Goal: Task Accomplishment & Management: Manage account settings

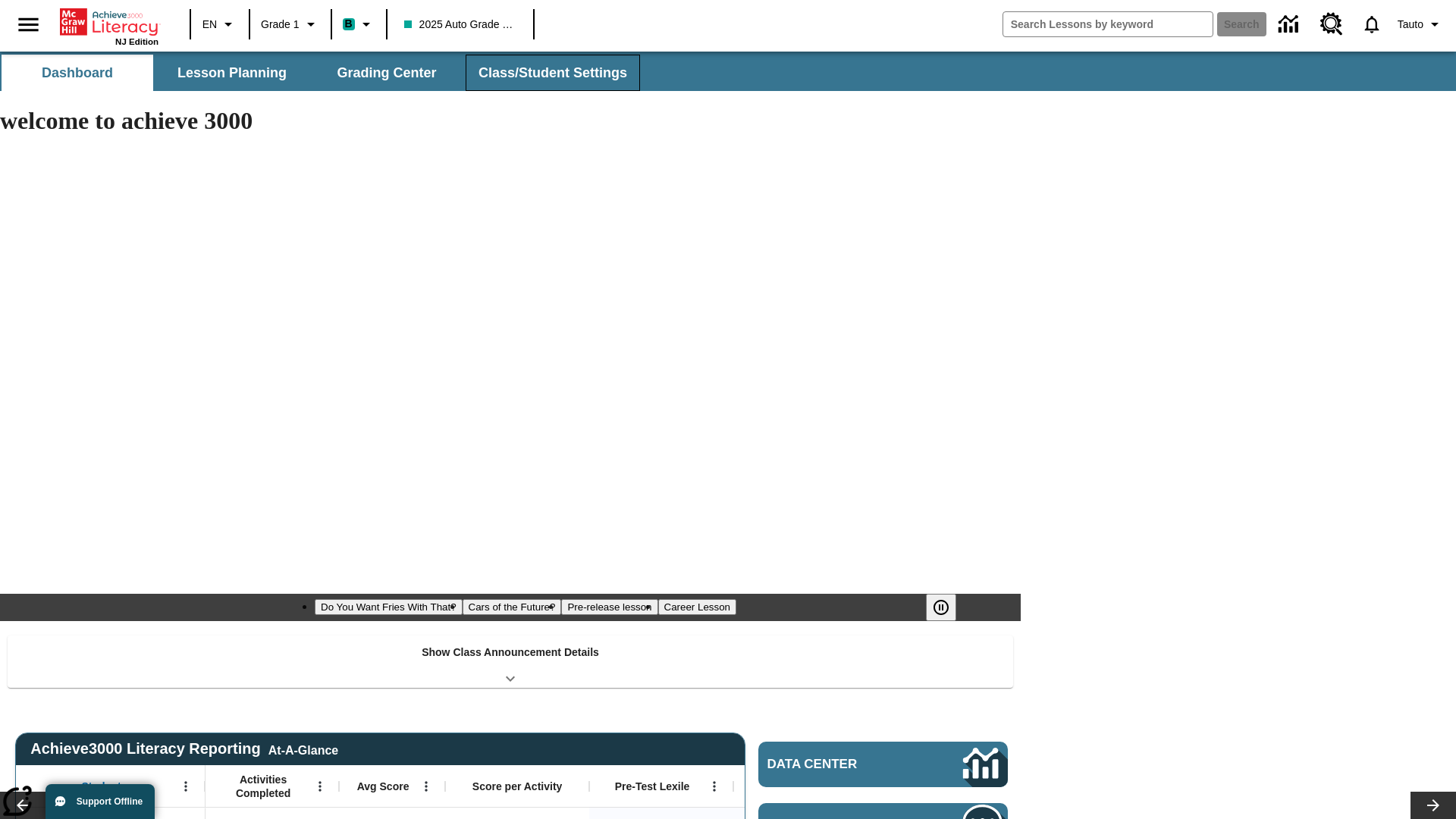
click at [551, 73] on span "Class/Student Settings" at bounding box center [553, 74] width 149 height 18
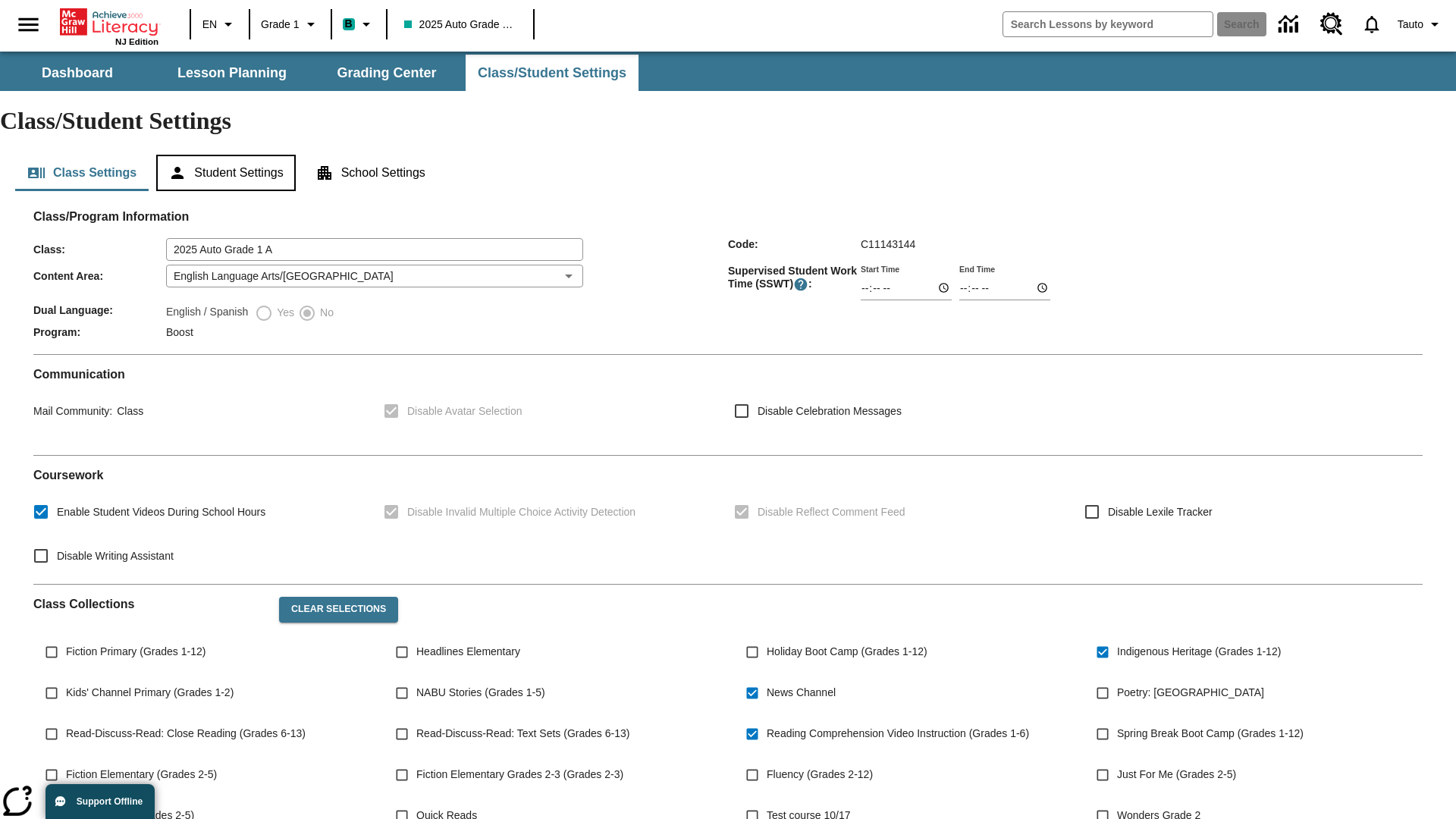
click at [228, 154] on button "Student Settings" at bounding box center [226, 172] width 139 height 36
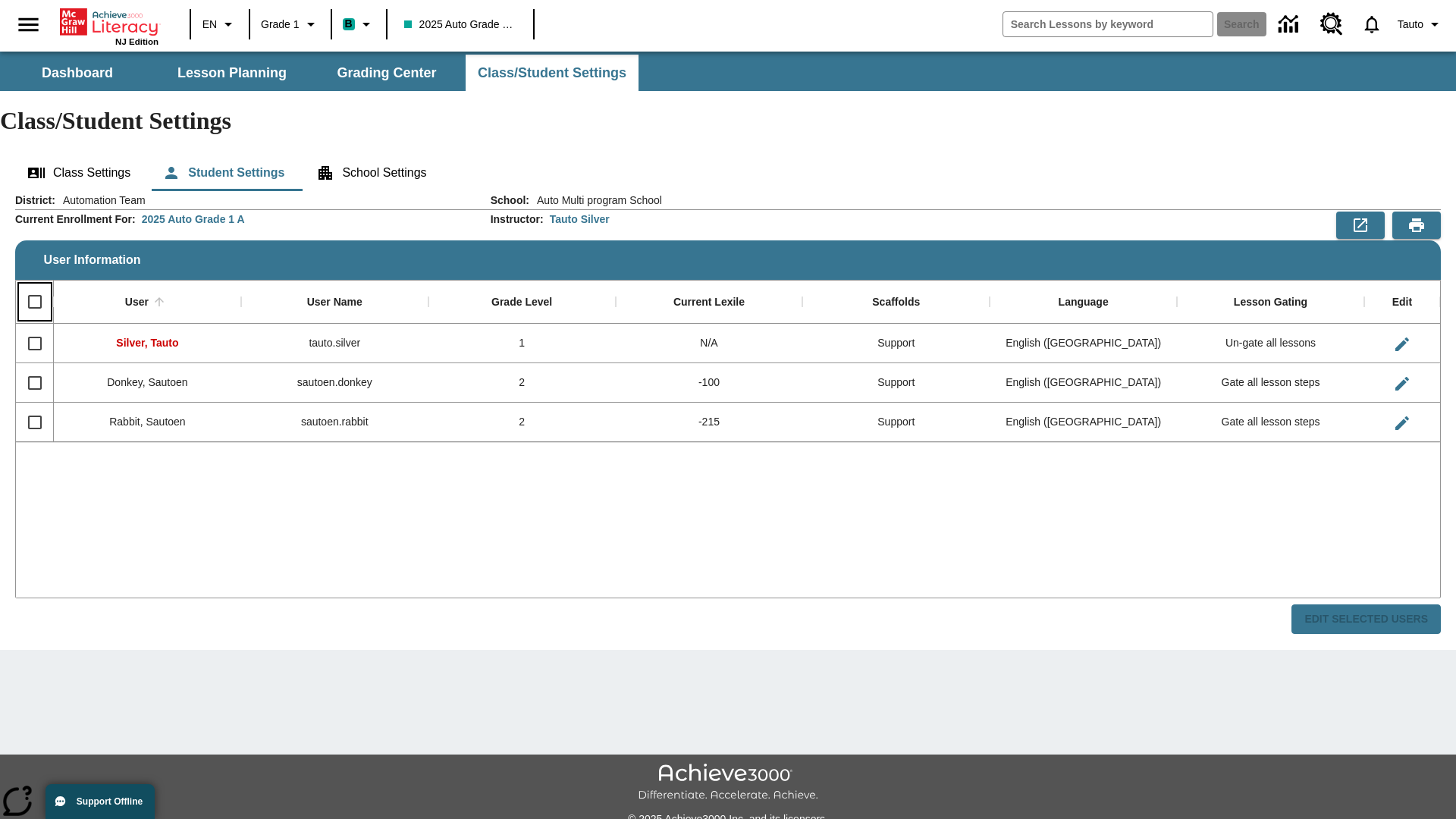
click at [34, 286] on input "Select all rows" at bounding box center [34, 302] width 32 height 32
checkbox input "true"
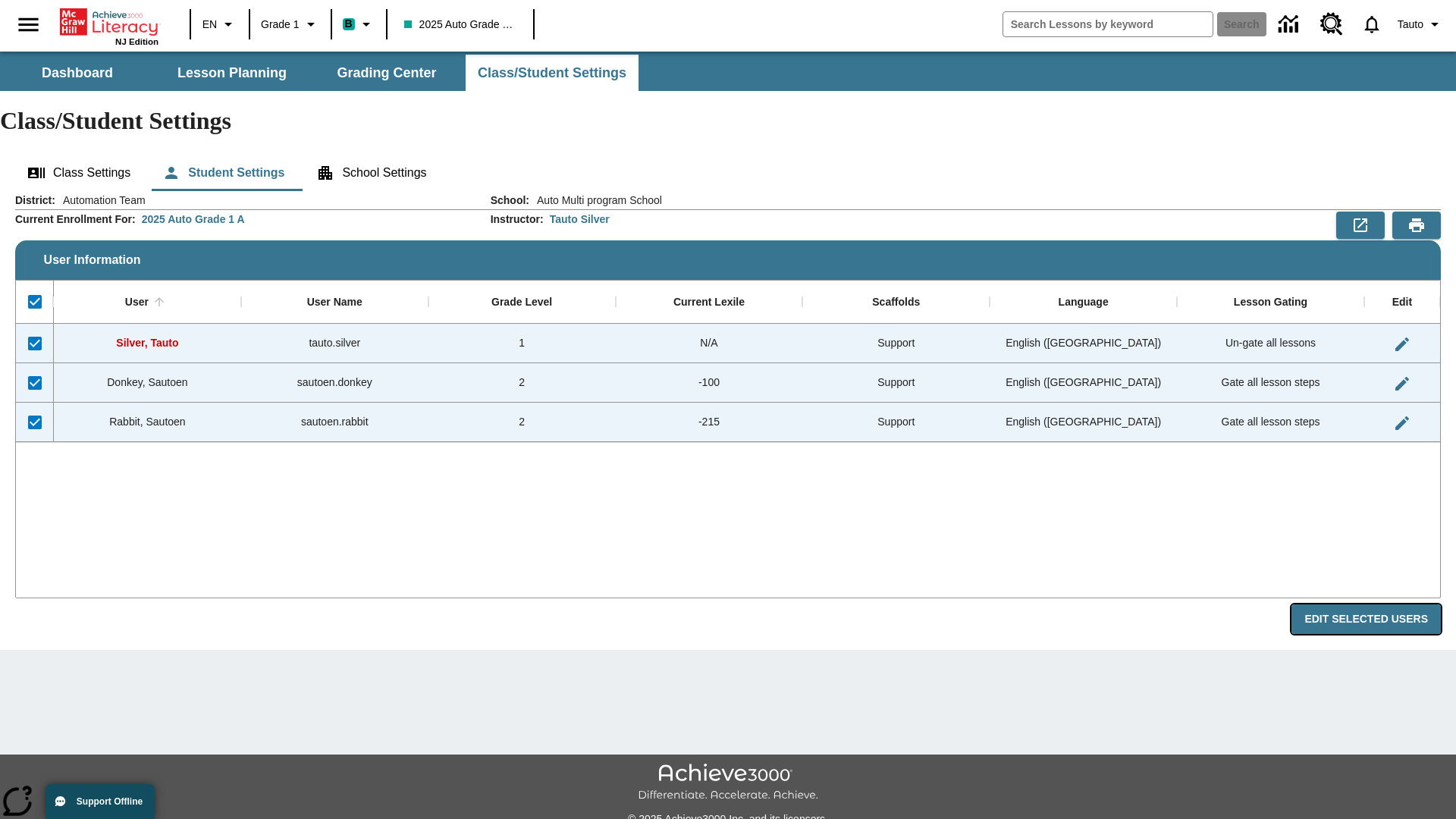
click at [1371, 604] on button "Edit Selected Users" at bounding box center [1365, 618] width 150 height 30
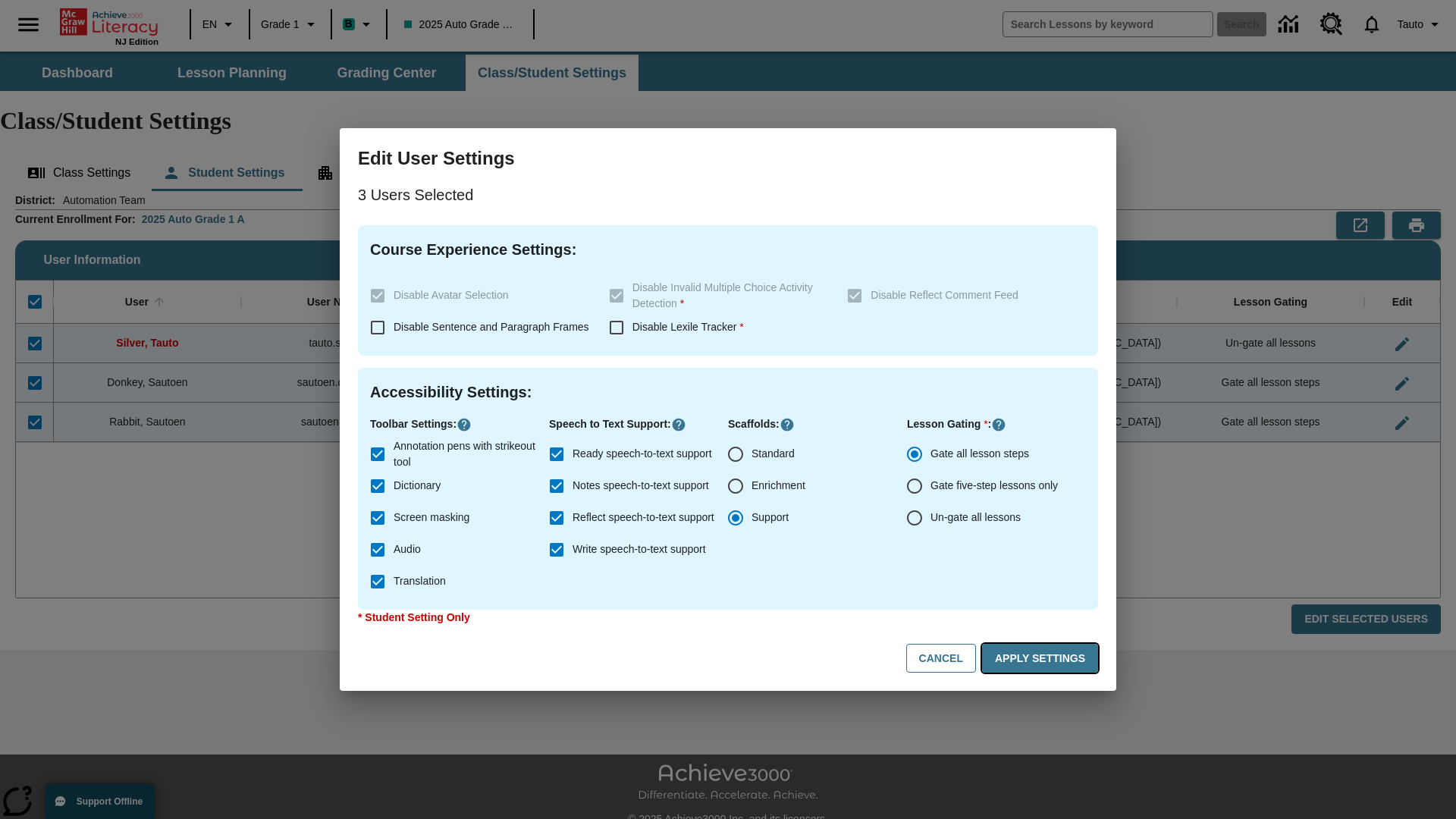
click at [1042, 658] on button "Apply Settings" at bounding box center [1039, 658] width 116 height 30
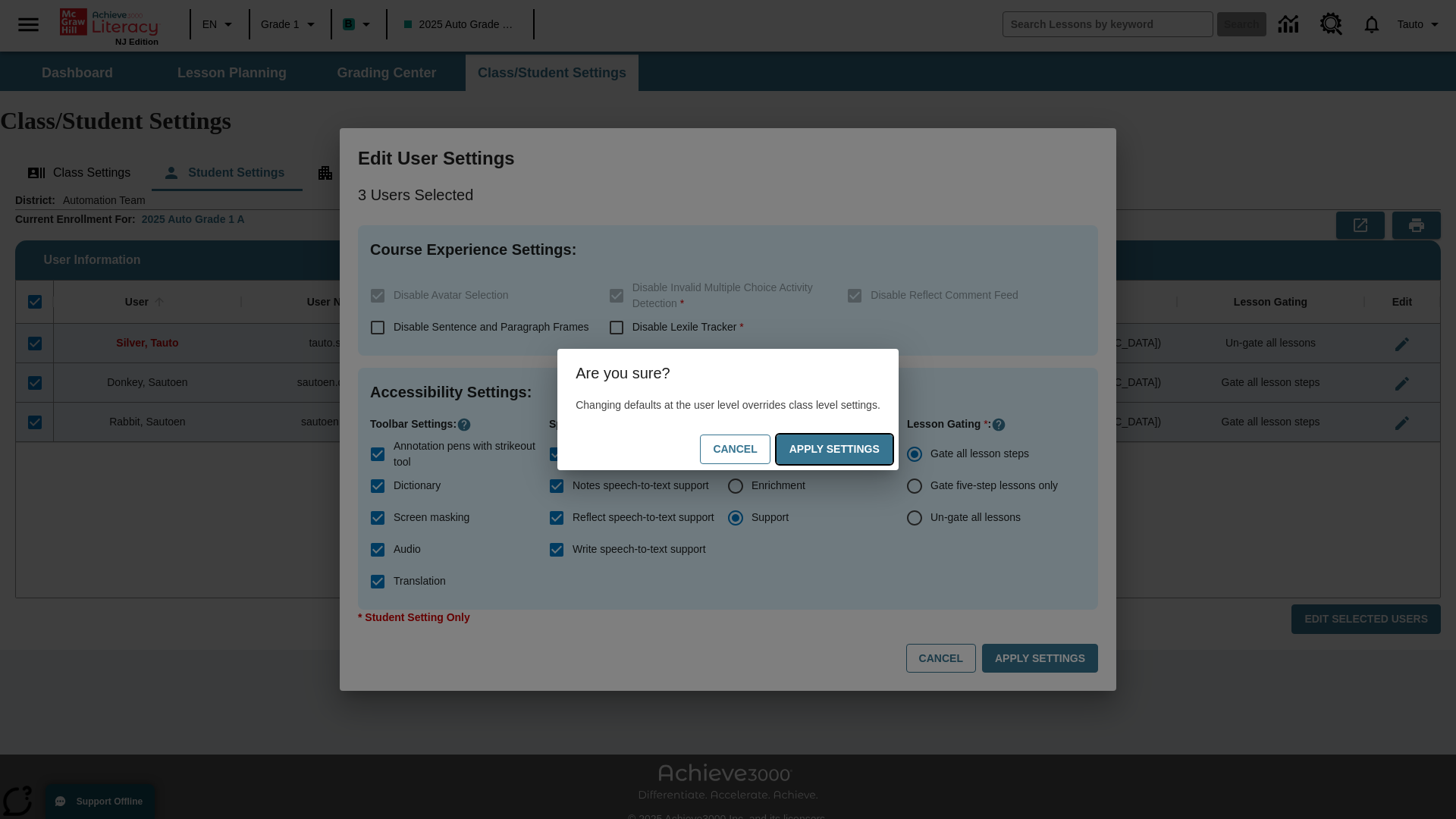
click at [849, 449] on button "Apply Settings" at bounding box center [834, 449] width 116 height 30
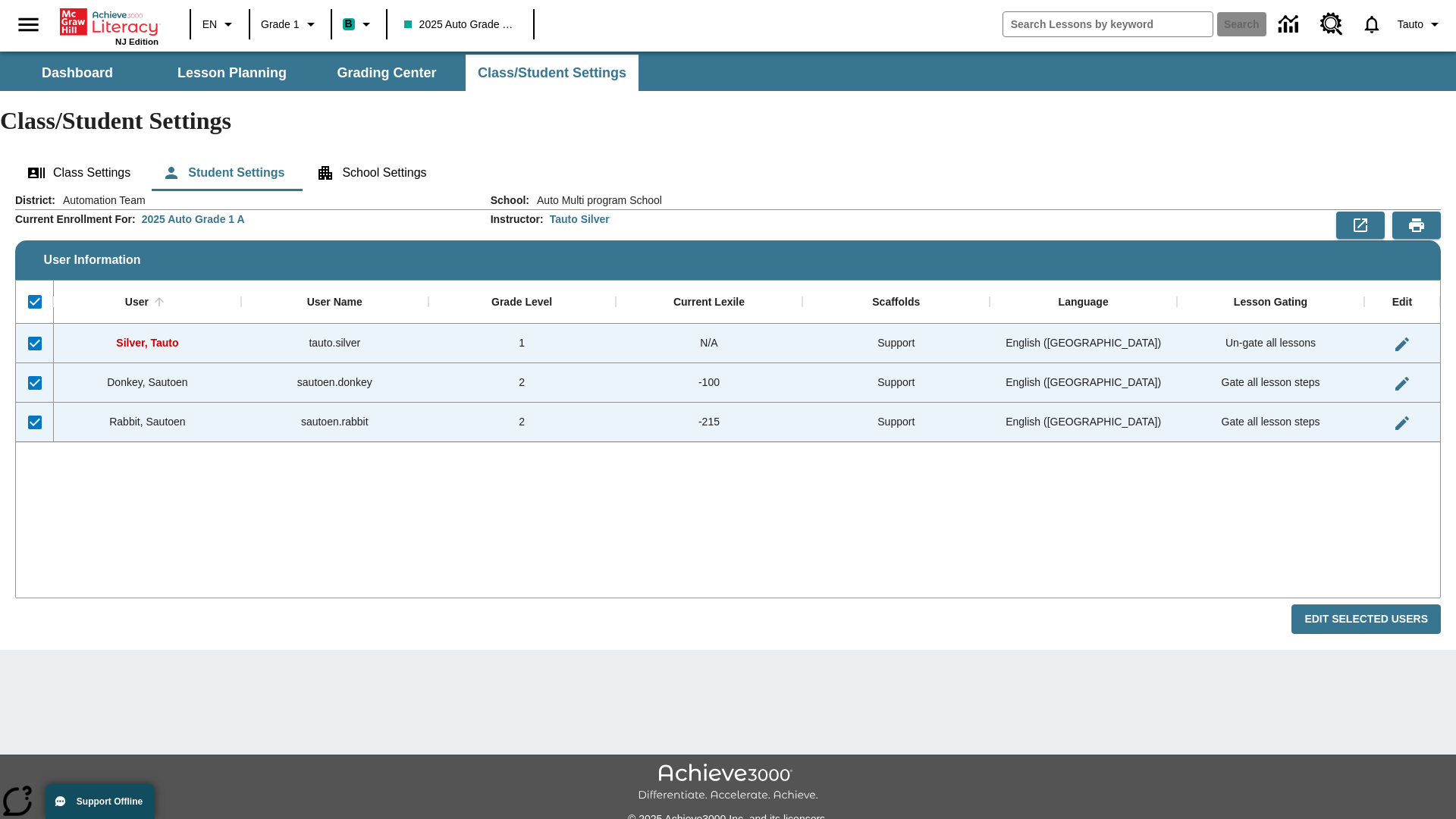
checkbox input "false"
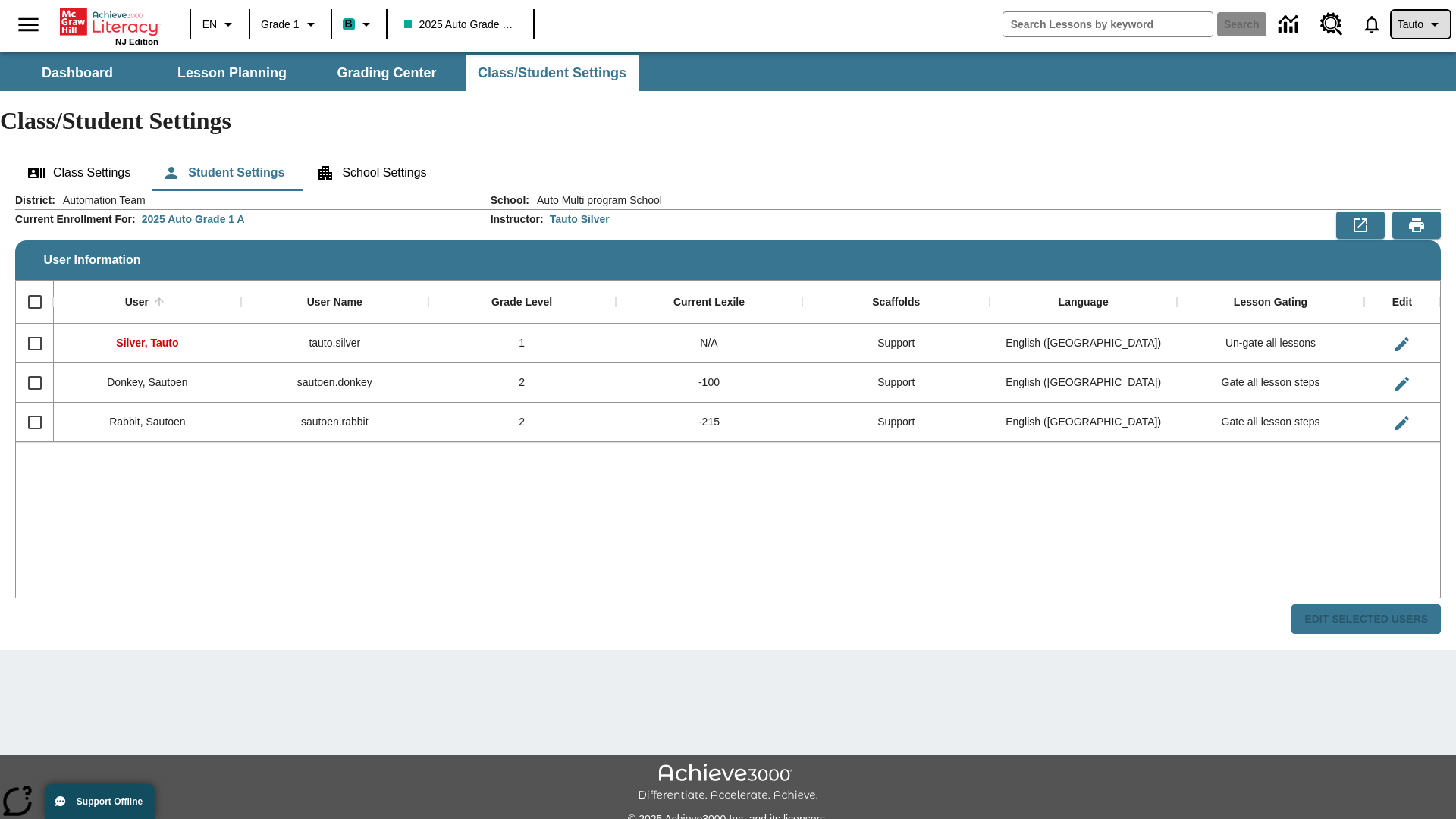
click at [1419, 24] on span "Tauto" at bounding box center [1410, 25] width 26 height 16
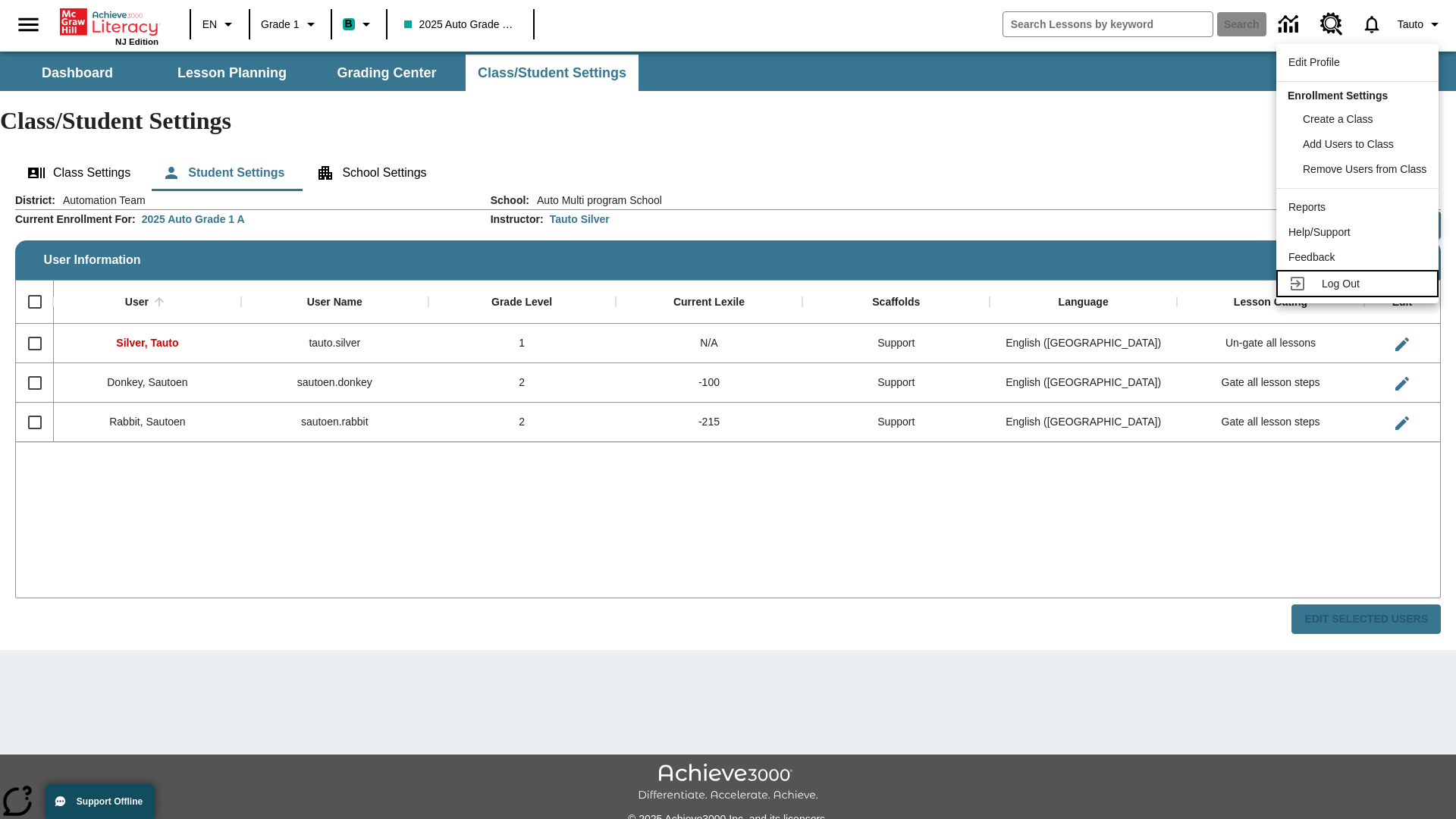
click at [1359, 284] on span "Log Out" at bounding box center [1340, 283] width 38 height 12
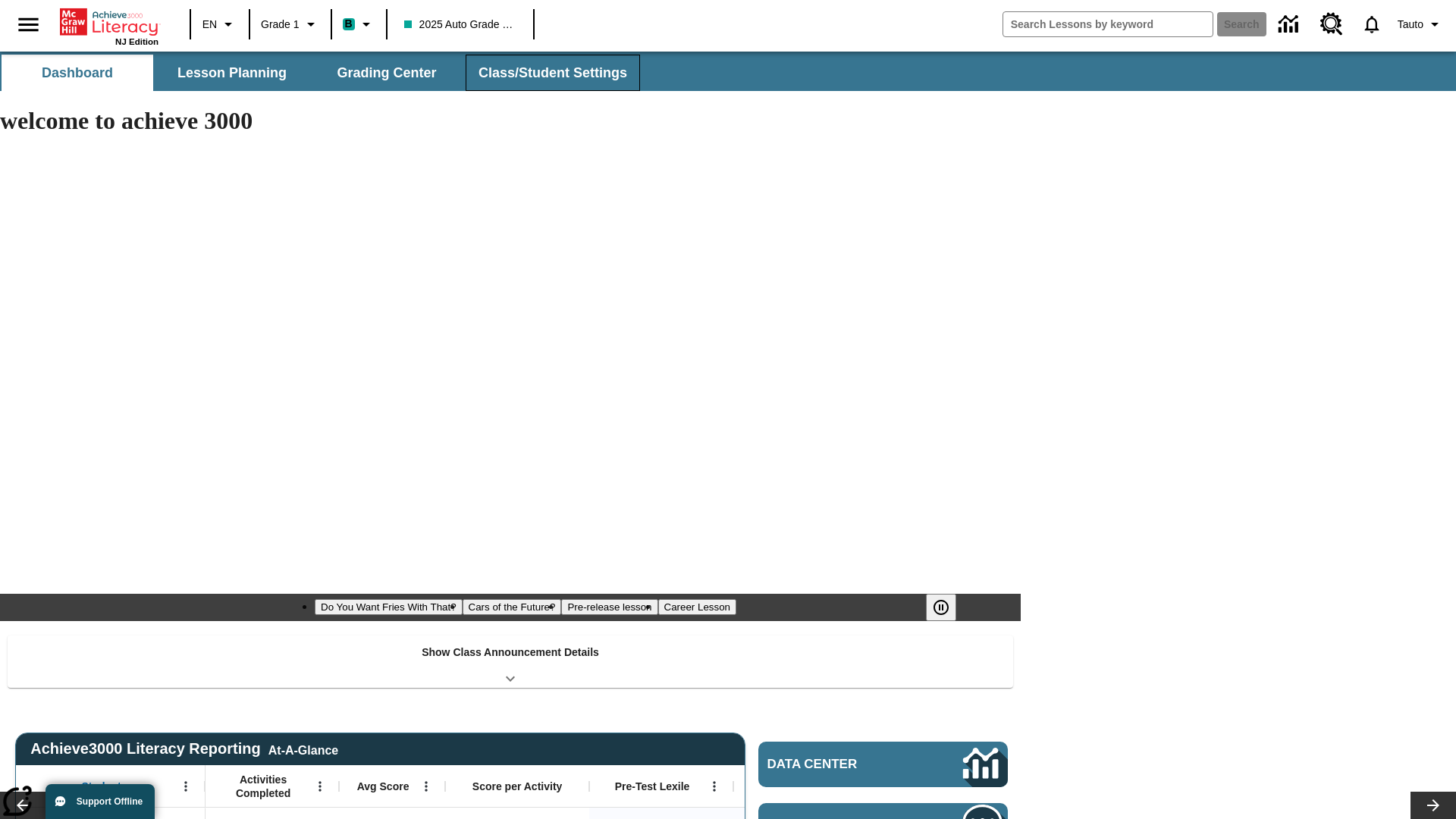
click at [551, 73] on span "Class/Student Settings" at bounding box center [553, 74] width 149 height 18
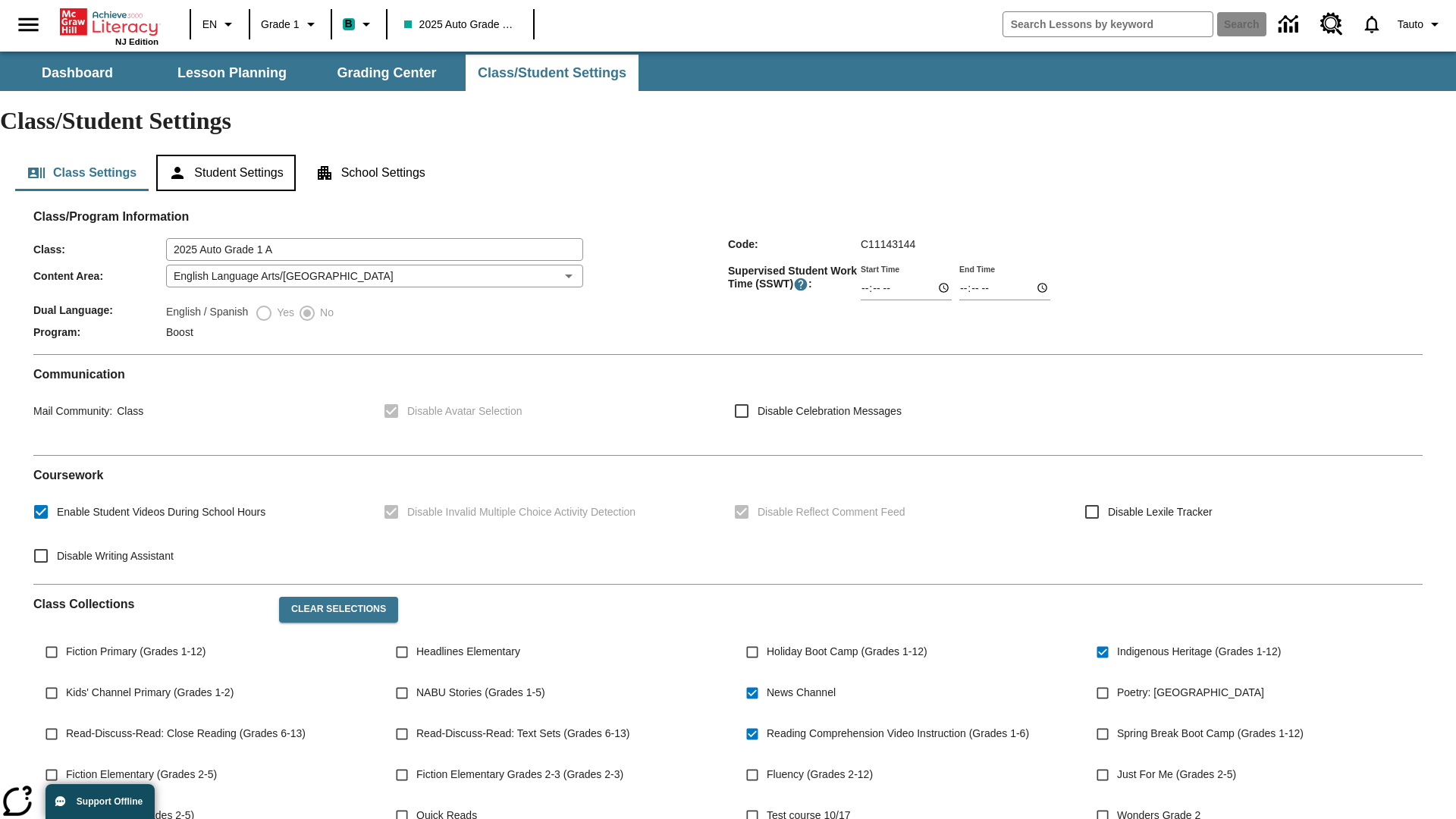
click at [228, 154] on button "Student Settings" at bounding box center [226, 172] width 139 height 36
